Goal: Task Accomplishment & Management: Complete application form

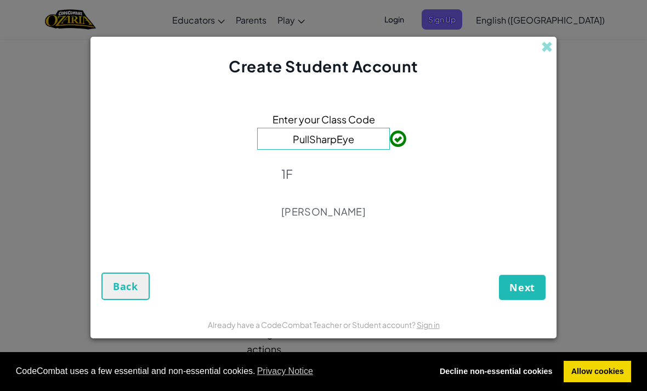
click at [526, 282] on span "Next" at bounding box center [522, 287] width 26 height 13
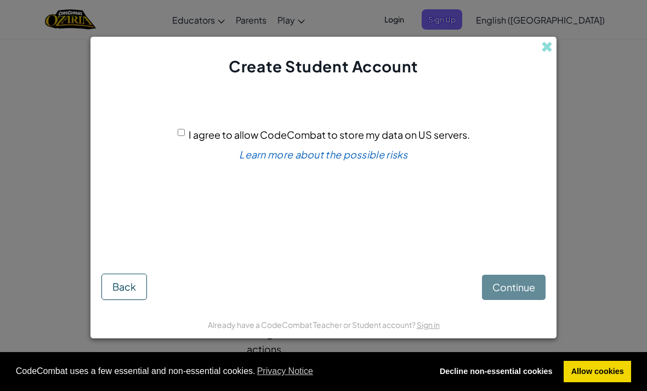
click at [175, 129] on div "I agree to allow CodeCombat to store my data on US servers. Learn more about th…" at bounding box center [323, 169] width 444 height 163
click at [179, 136] on input "I agree to allow CodeCombat to store my data on US servers." at bounding box center [181, 132] width 7 height 7
checkbox input "true"
click at [525, 288] on span "Continue" at bounding box center [513, 287] width 43 height 13
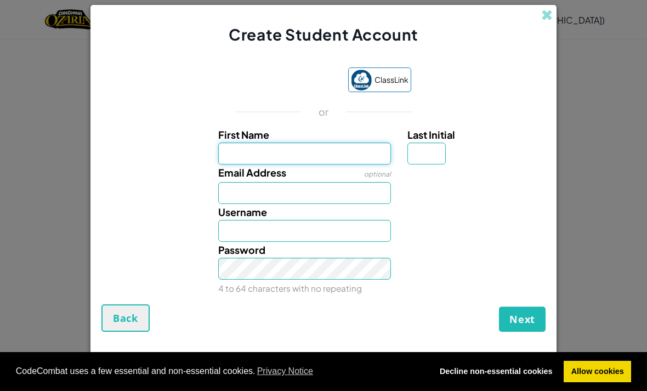
click at [330, 158] on input "First Name" at bounding box center [304, 154] width 173 height 22
type input "Ellis"
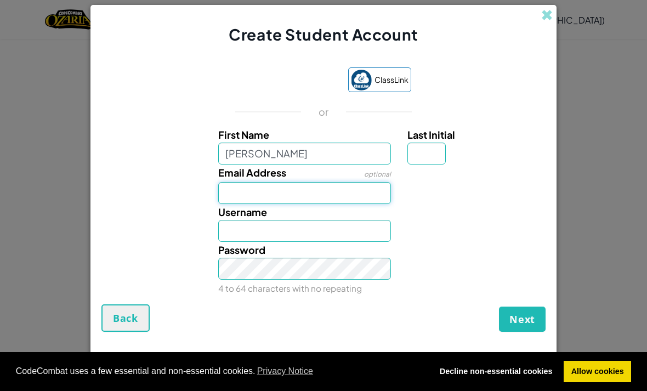
click at [304, 184] on input "Email Address" at bounding box center [304, 193] width 173 height 22
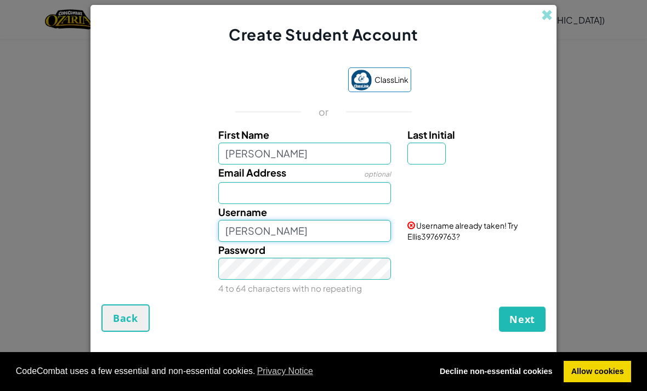
click at [323, 234] on input "Ellis" at bounding box center [304, 231] width 173 height 22
type input "Ellis"
click at [424, 157] on input "Last Initial" at bounding box center [426, 154] width 38 height 22
type input "W"
click at [516, 174] on div at bounding box center [475, 172] width 152 height 16
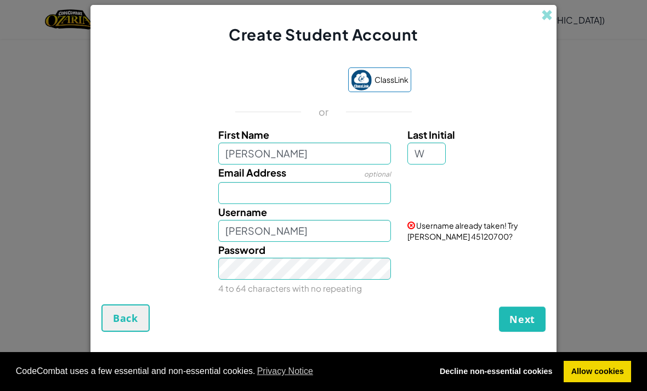
type input "EllisW"
click at [259, 229] on input "EllisW" at bounding box center [304, 231] width 173 height 22
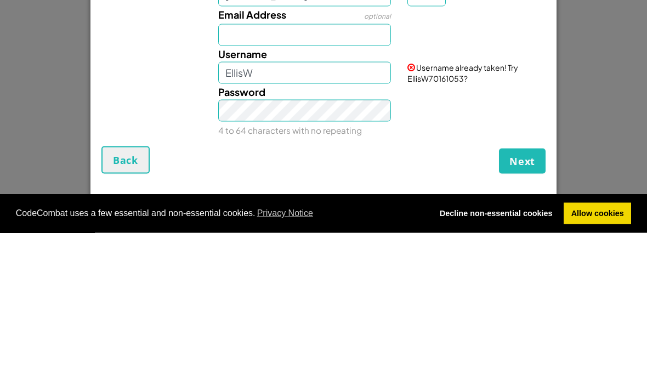
scroll to position [9, 0]
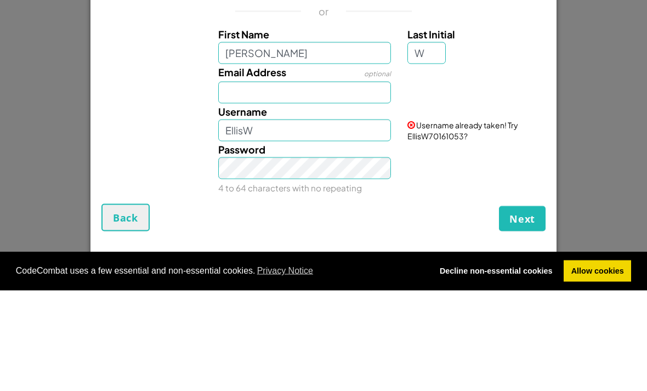
click at [417, 242] on div "Password 4 to 64 characters with no repeating" at bounding box center [323, 269] width 455 height 54
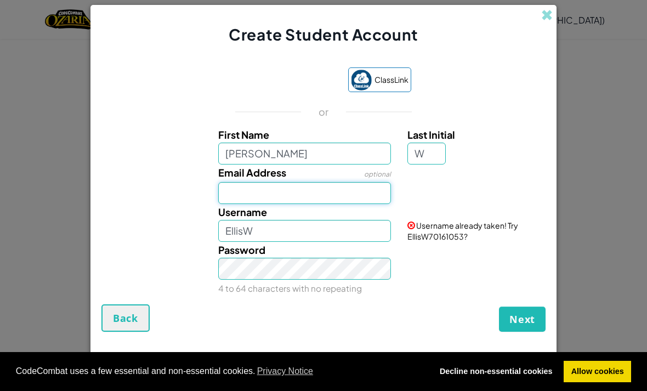
click at [346, 198] on input "Email Address" at bounding box center [304, 193] width 173 height 22
click at [264, 192] on input "Email Address" at bounding box center [304, 193] width 173 height 22
type input "7721@trinity.croydon.sch.uk"
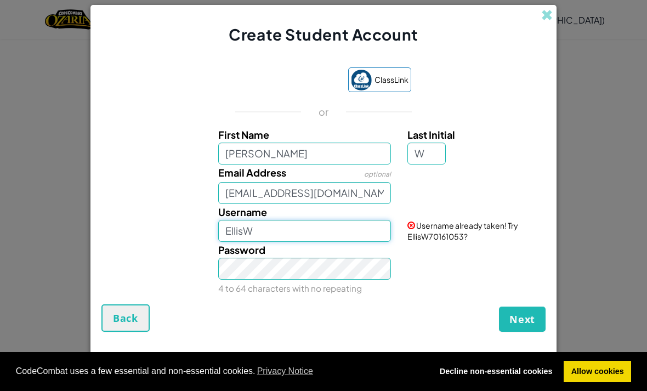
click at [378, 229] on input "EllisW" at bounding box center [304, 231] width 173 height 22
type input "EllisW353535355355454673829"
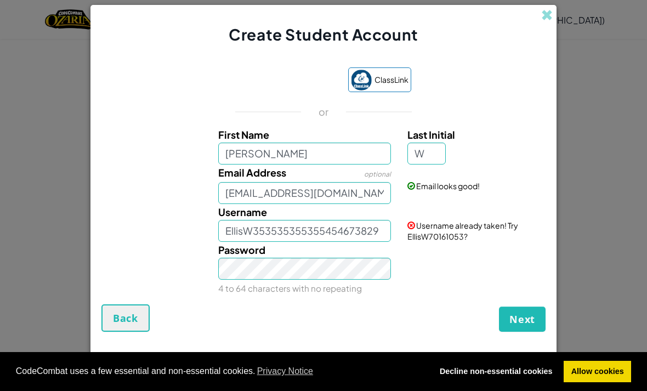
click at [515, 315] on span "Next" at bounding box center [522, 319] width 26 height 13
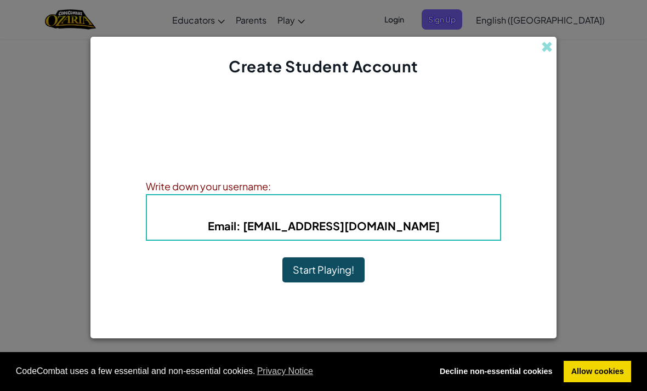
click at [350, 270] on button "Start Playing!" at bounding box center [323, 269] width 82 height 25
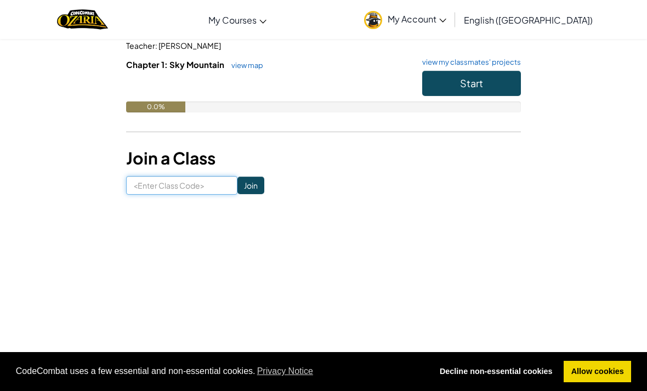
click at [179, 186] on input at bounding box center [181, 185] width 111 height 19
